Goal: Find specific page/section: Find specific page/section

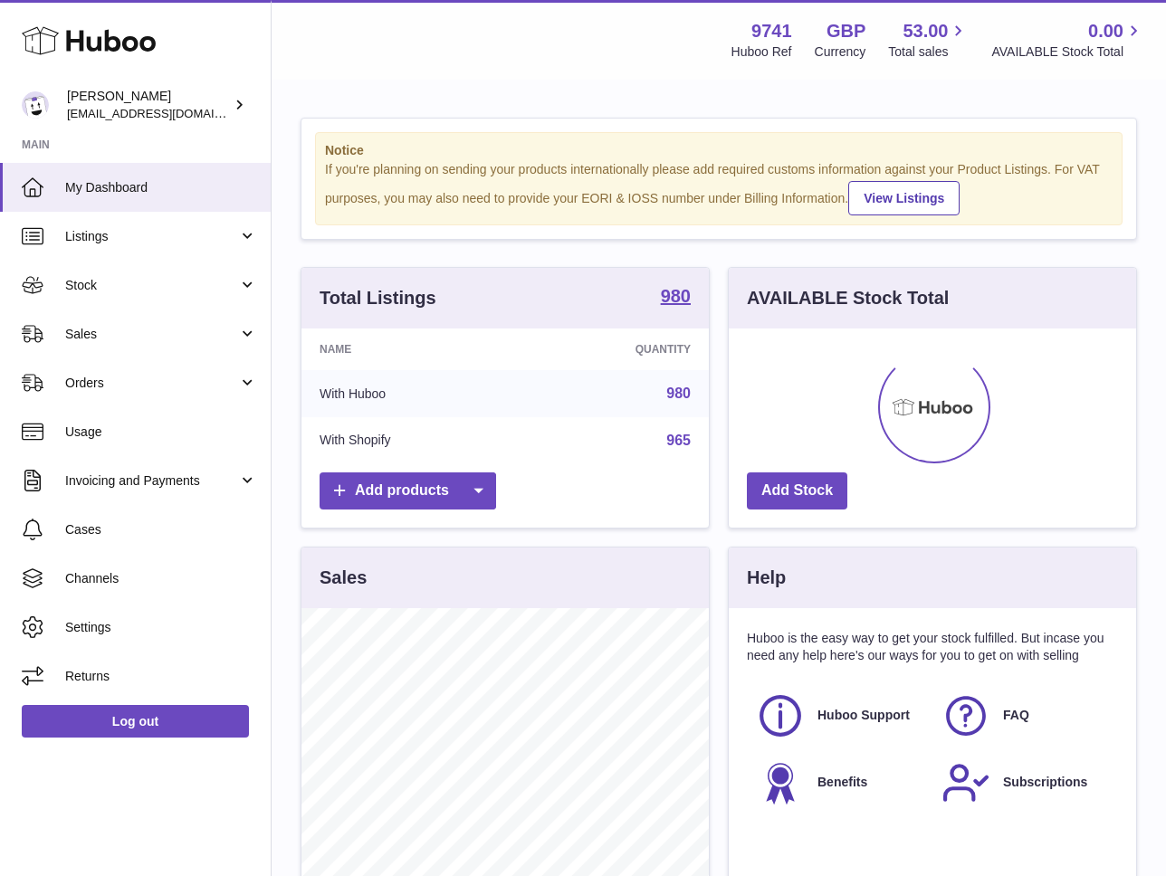
scroll to position [282, 407]
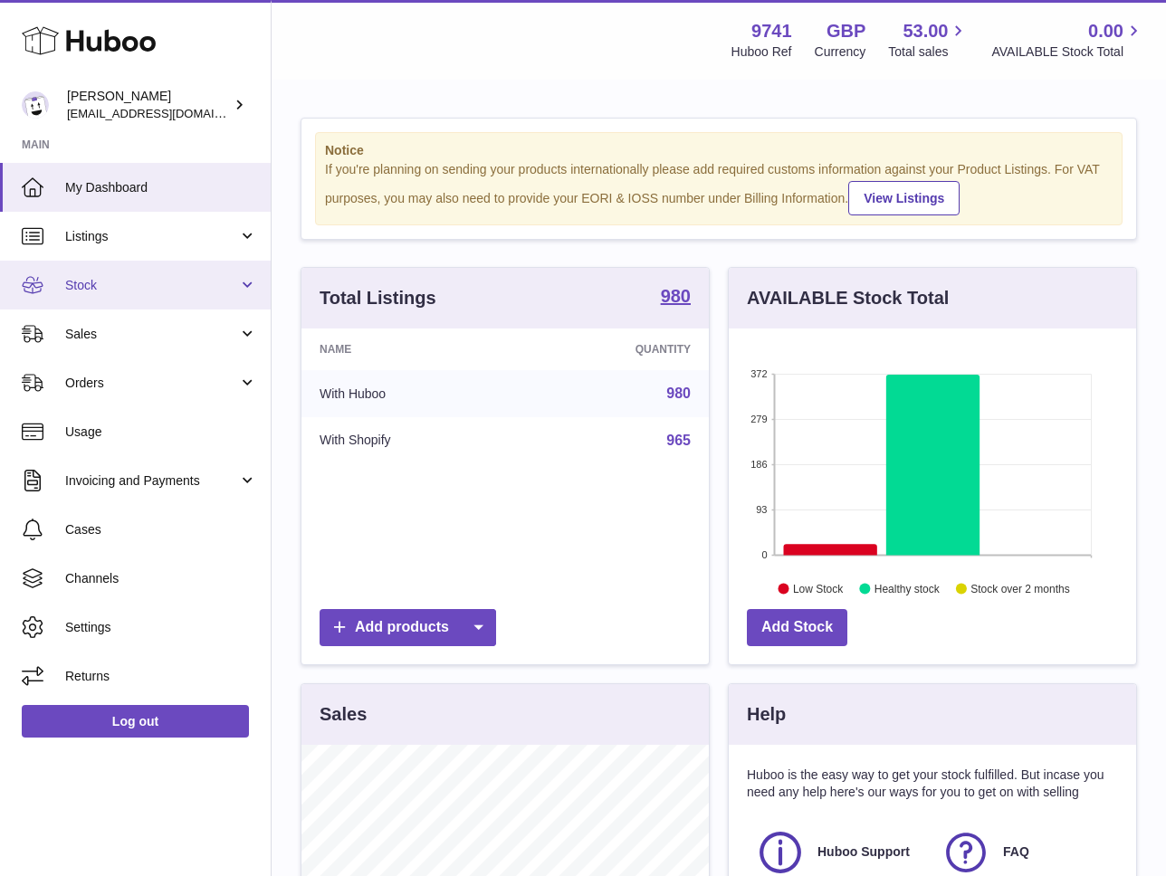
click at [102, 280] on span "Stock" at bounding box center [151, 285] width 173 height 17
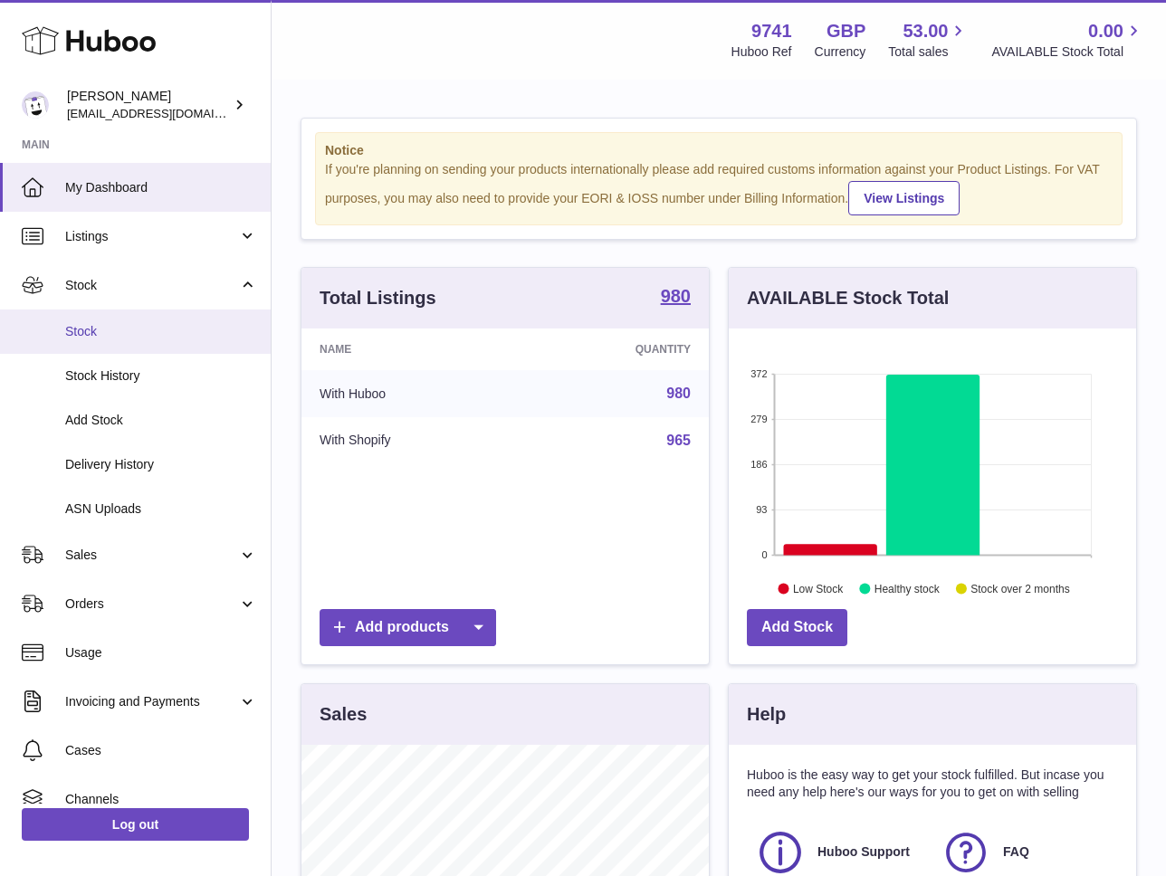
click at [100, 332] on span "Stock" at bounding box center [161, 331] width 192 height 17
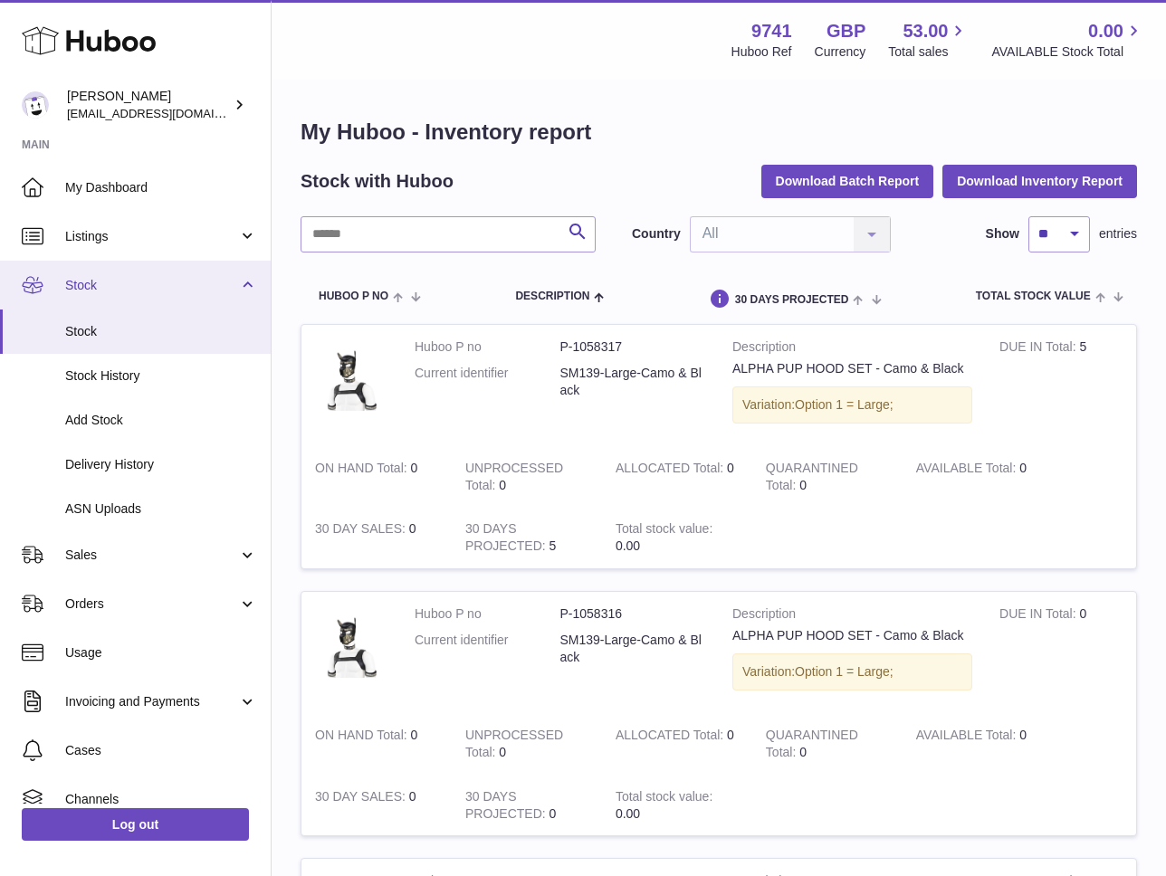
click at [153, 286] on span "Stock" at bounding box center [151, 285] width 173 height 17
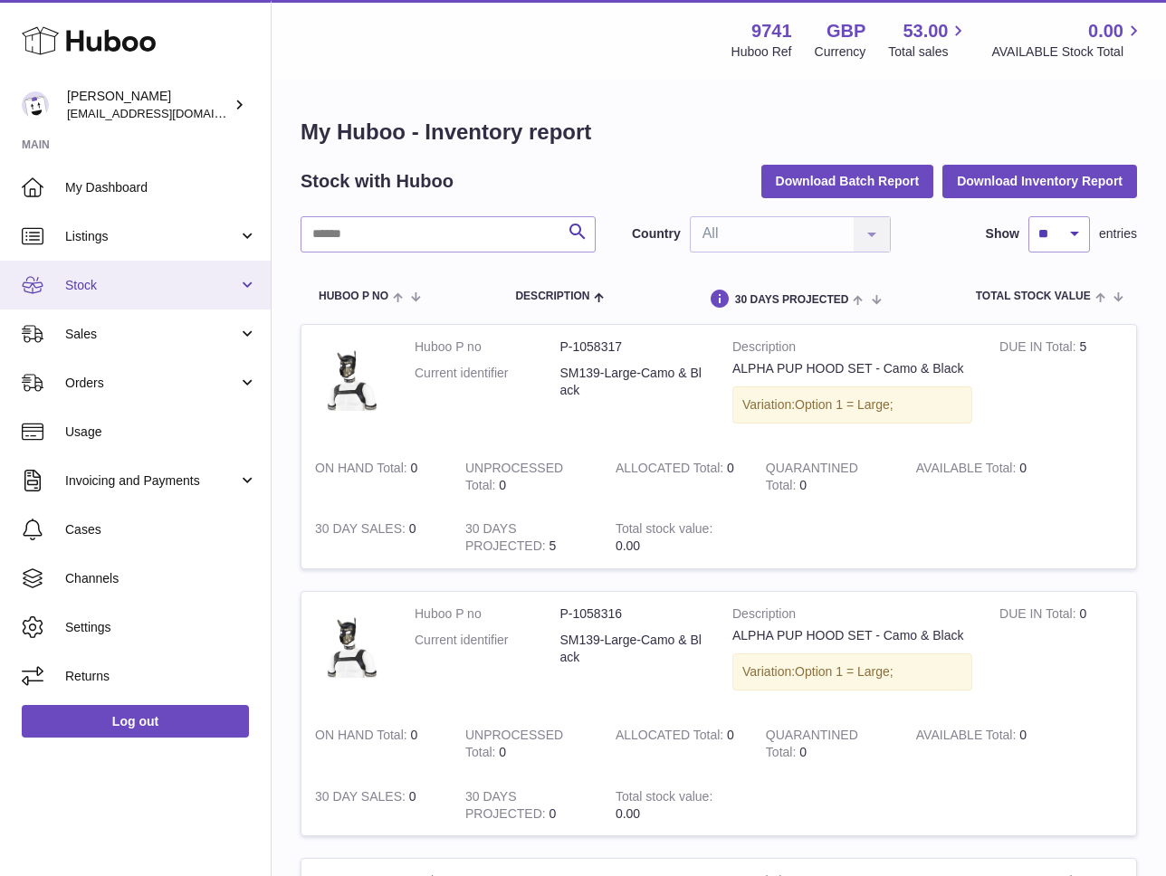
click at [140, 305] on link "Stock" at bounding box center [135, 285] width 271 height 49
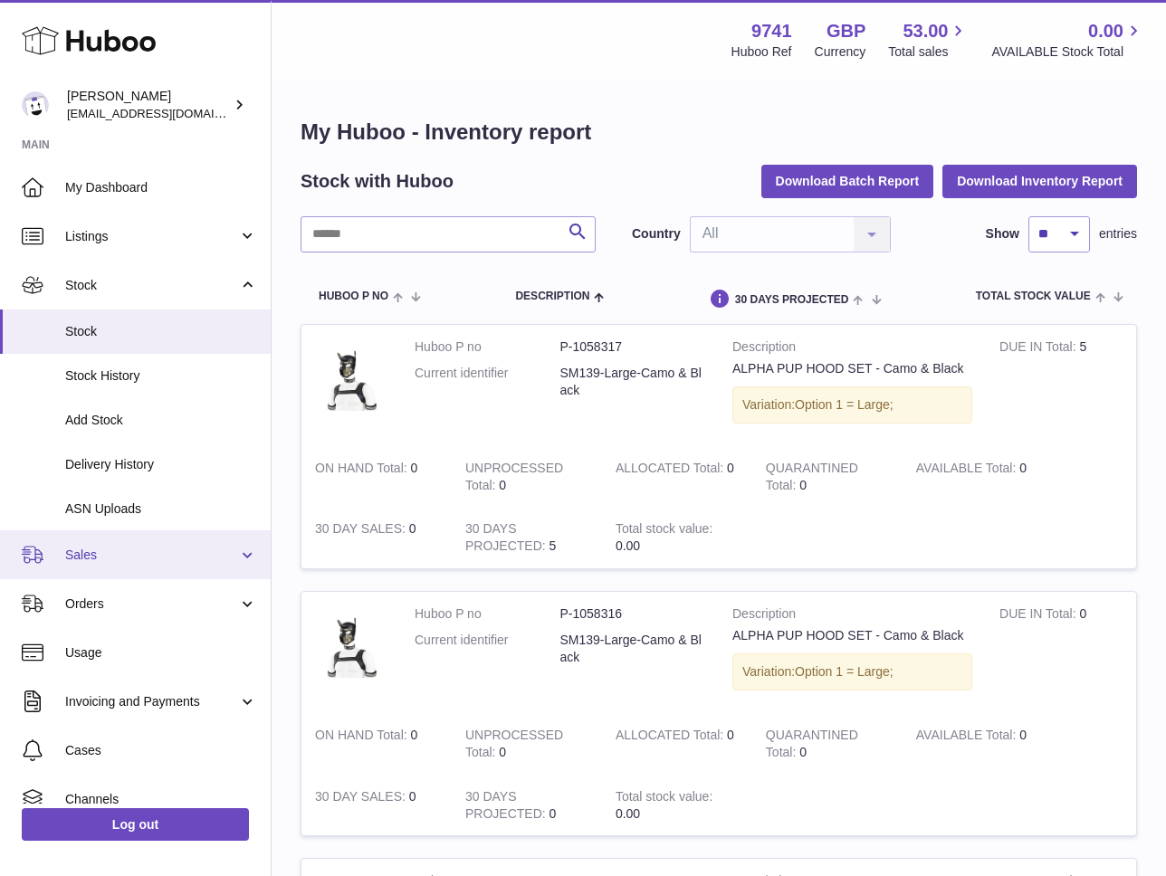
click at [100, 560] on span "Sales" at bounding box center [151, 555] width 173 height 17
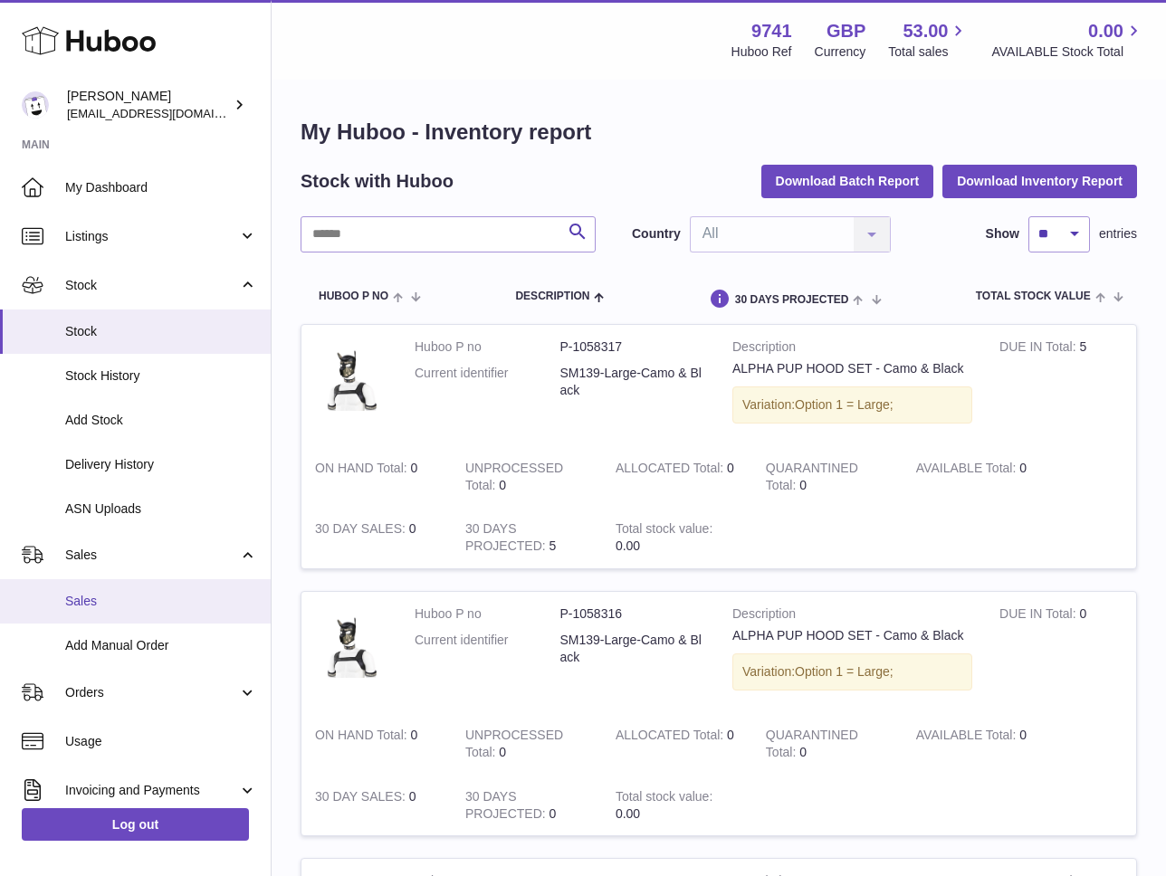
click at [116, 606] on span "Sales" at bounding box center [161, 601] width 192 height 17
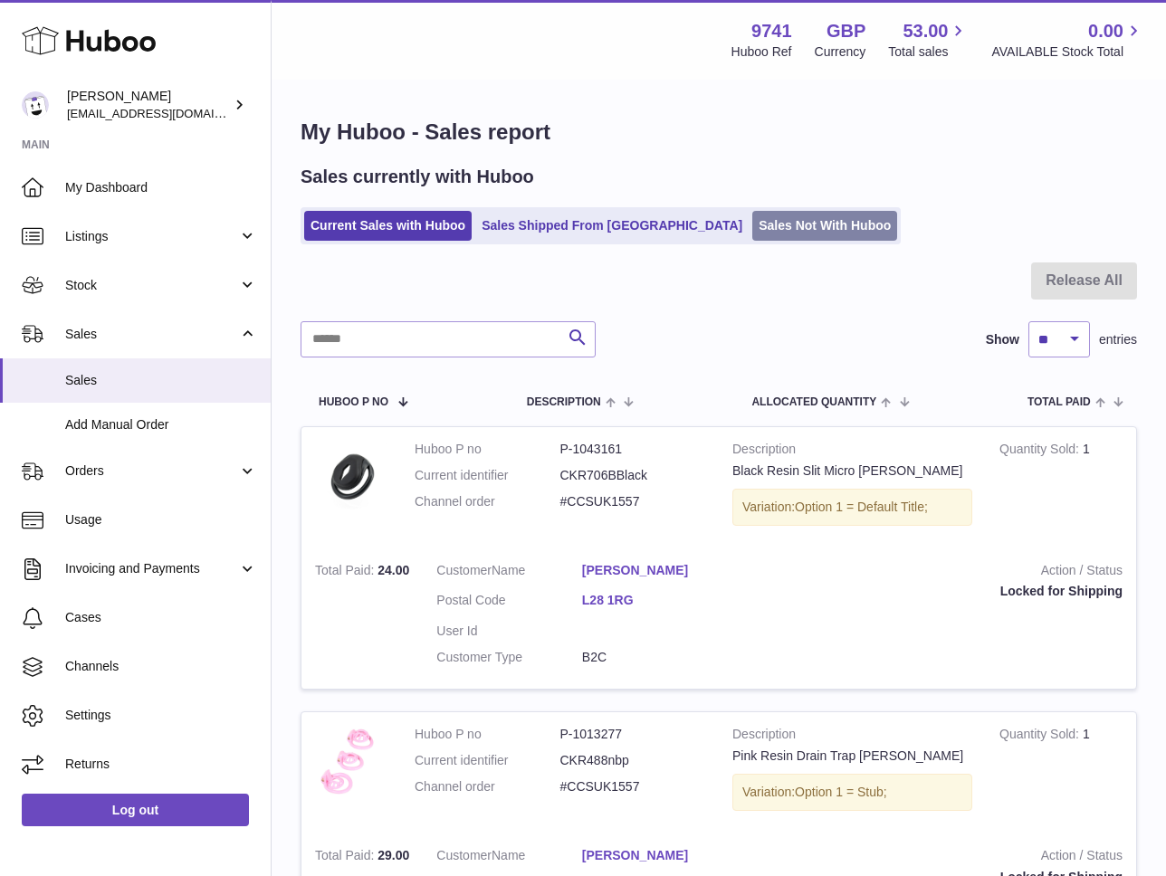
click at [752, 230] on link "Sales Not With Huboo" at bounding box center [824, 226] width 145 height 30
